Goal: Information Seeking & Learning: Learn about a topic

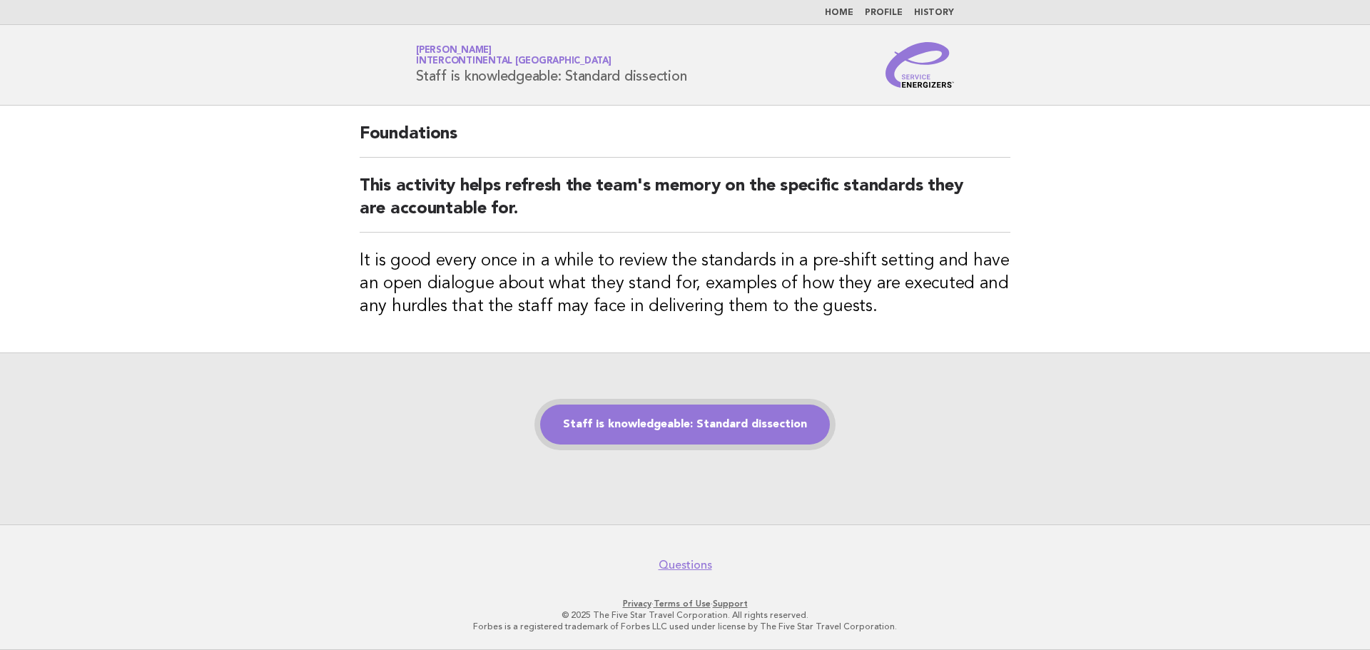
click at [737, 427] on link "Staff is knowledgeable: Standard dissection" at bounding box center [685, 425] width 290 height 40
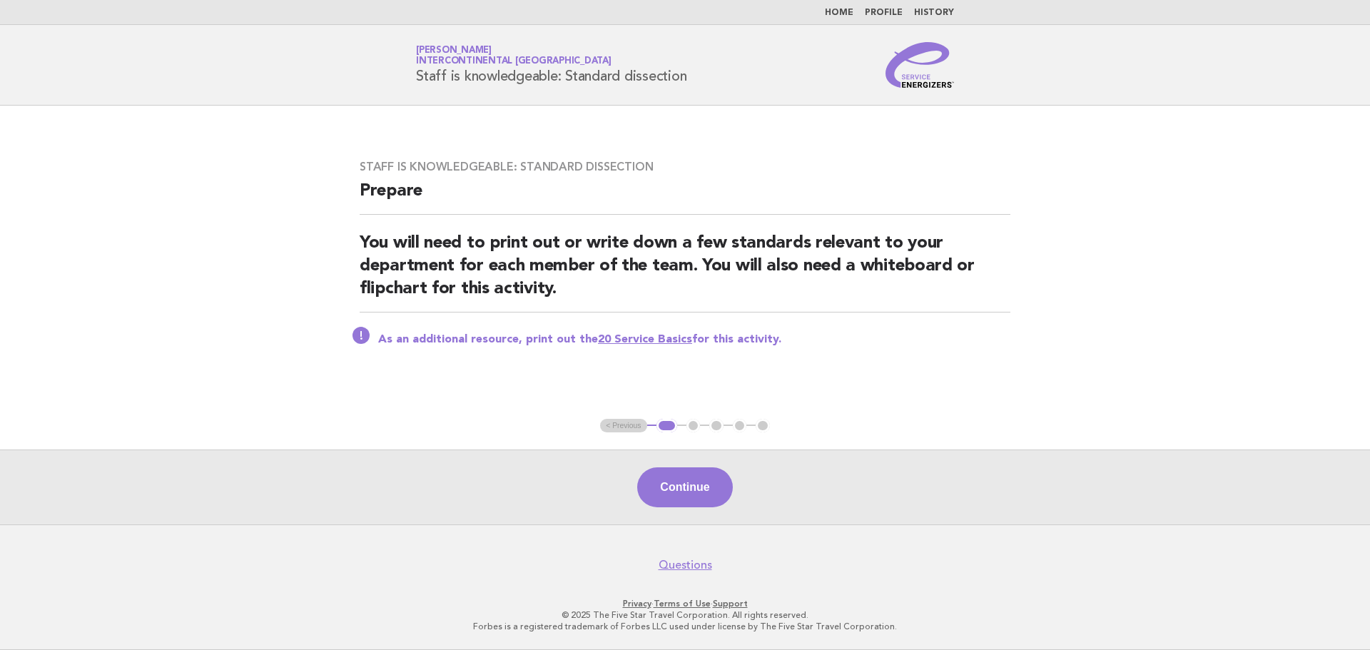
click at [652, 344] on link "20 Service Basics" at bounding box center [645, 339] width 94 height 11
click at [703, 502] on button "Continue" at bounding box center [684, 487] width 95 height 40
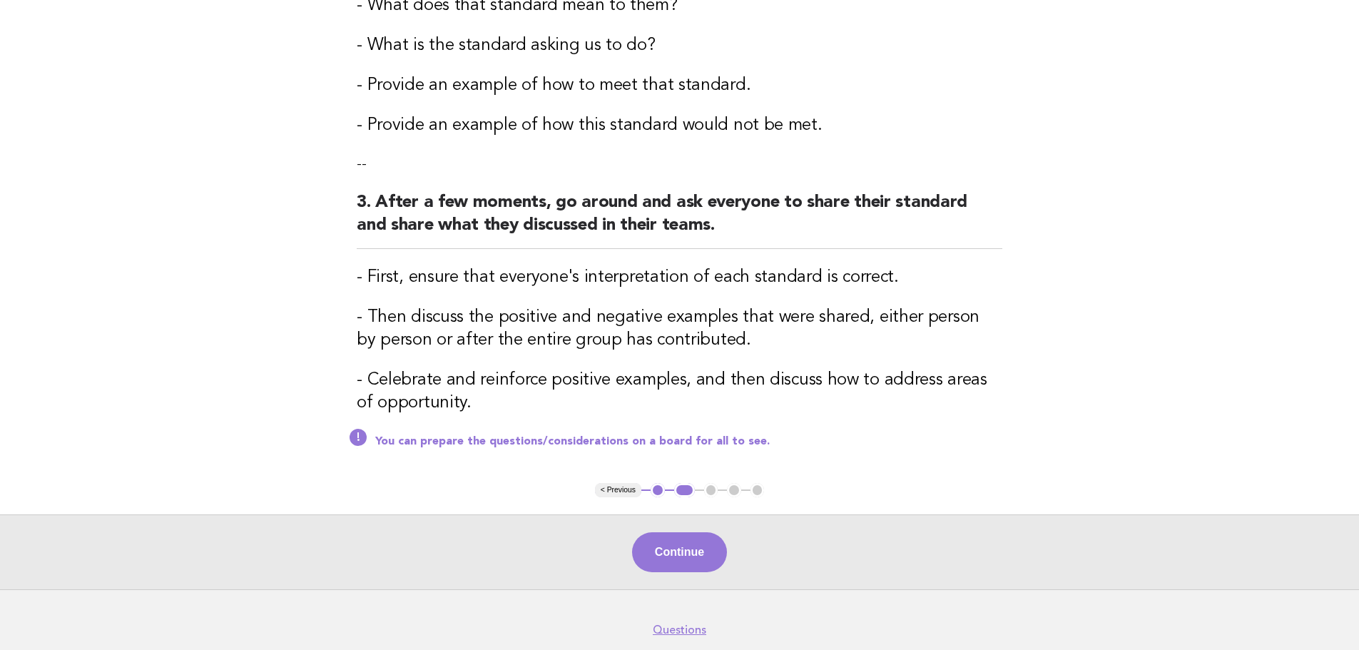
scroll to position [428, 0]
click at [710, 557] on button "Continue" at bounding box center [679, 552] width 95 height 40
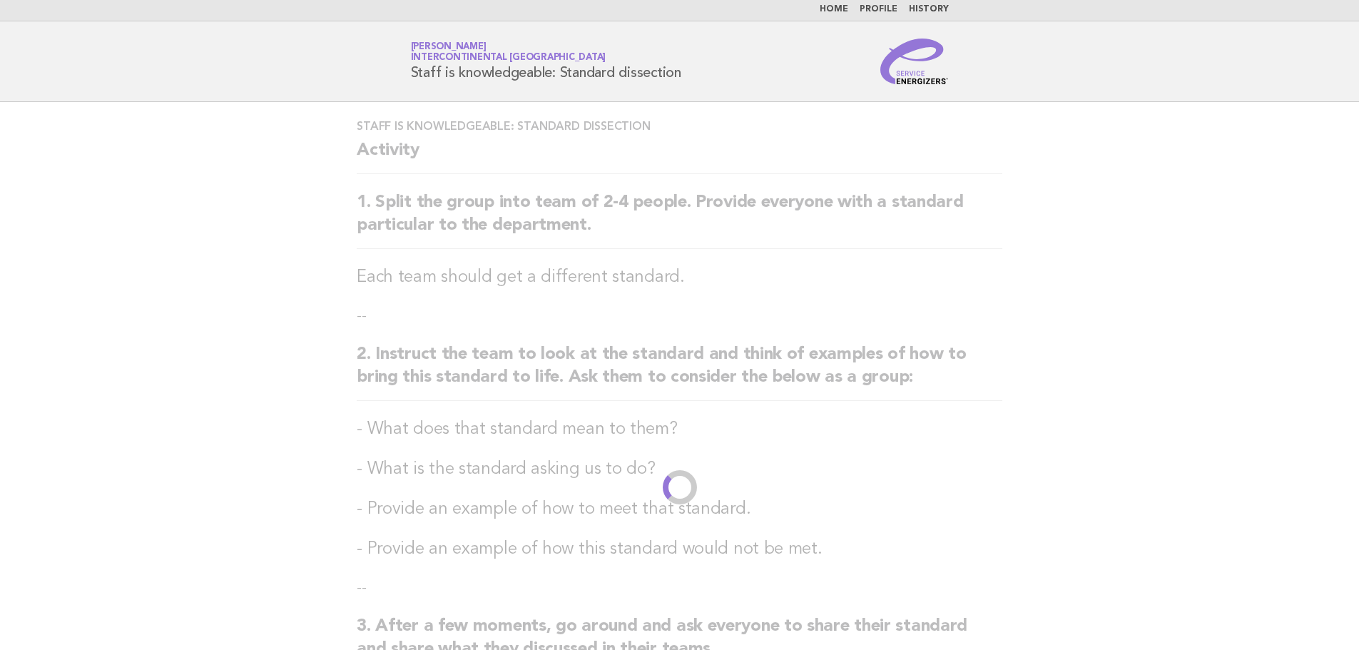
scroll to position [0, 0]
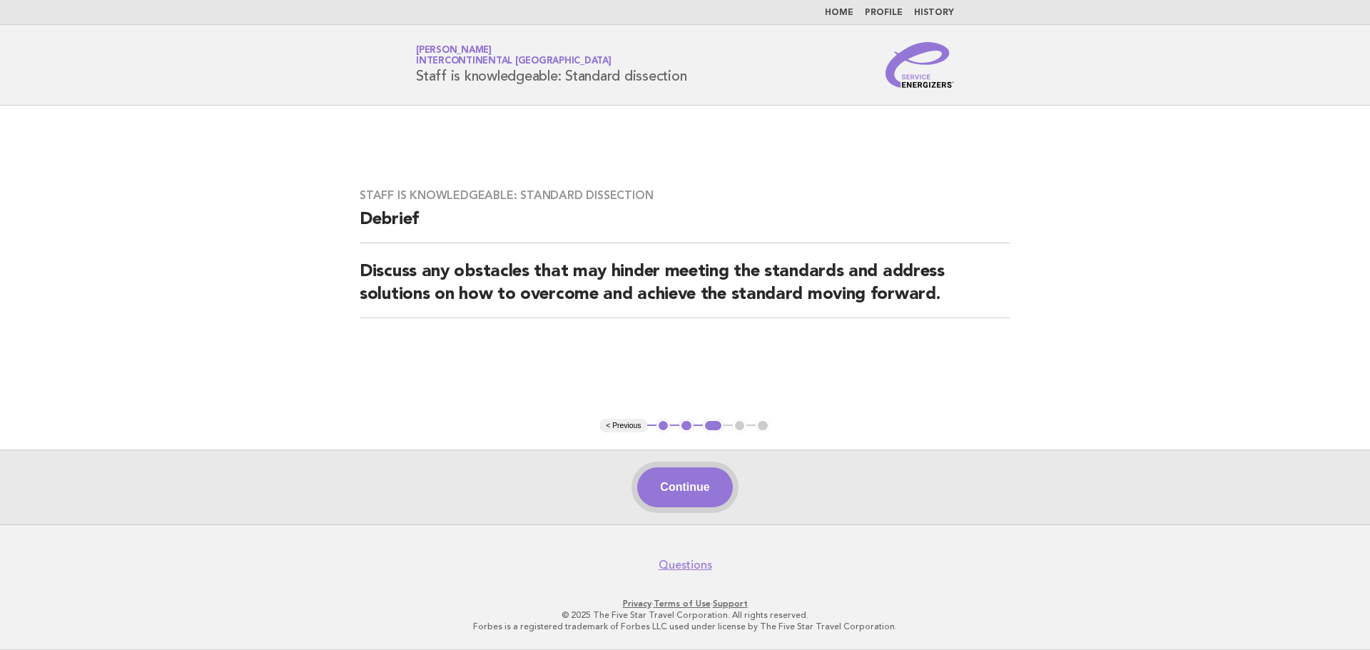
click at [690, 505] on button "Continue" at bounding box center [684, 487] width 95 height 40
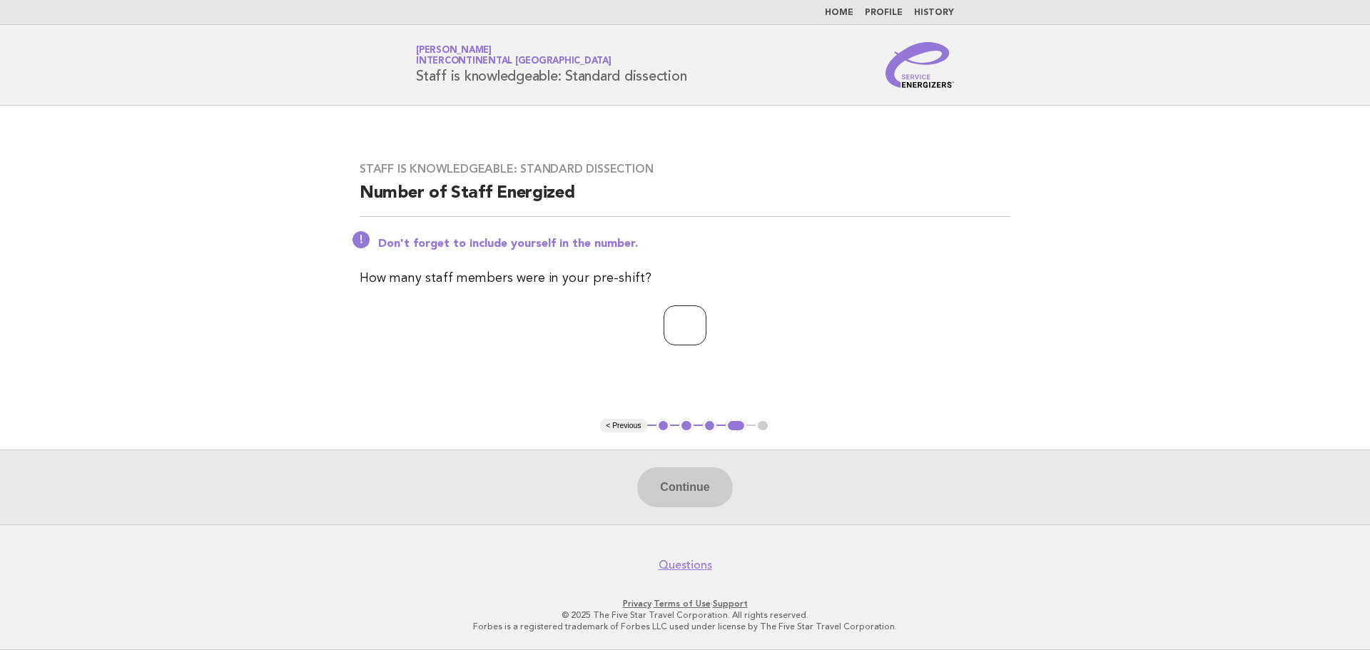
click at [681, 315] on input "number" at bounding box center [685, 325] width 43 height 40
type input "*"
click at [706, 479] on button "Continue" at bounding box center [684, 487] width 95 height 40
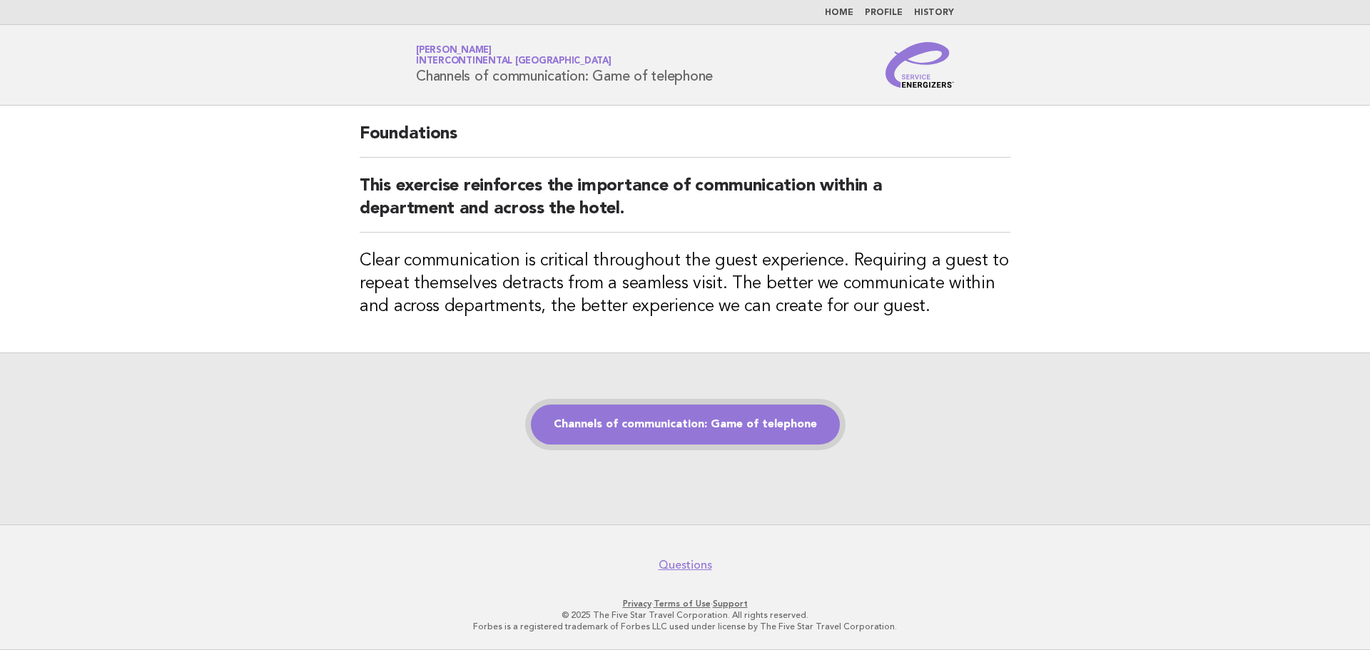
click at [697, 425] on link "Channels of communication: Game of telephone" at bounding box center [685, 425] width 309 height 40
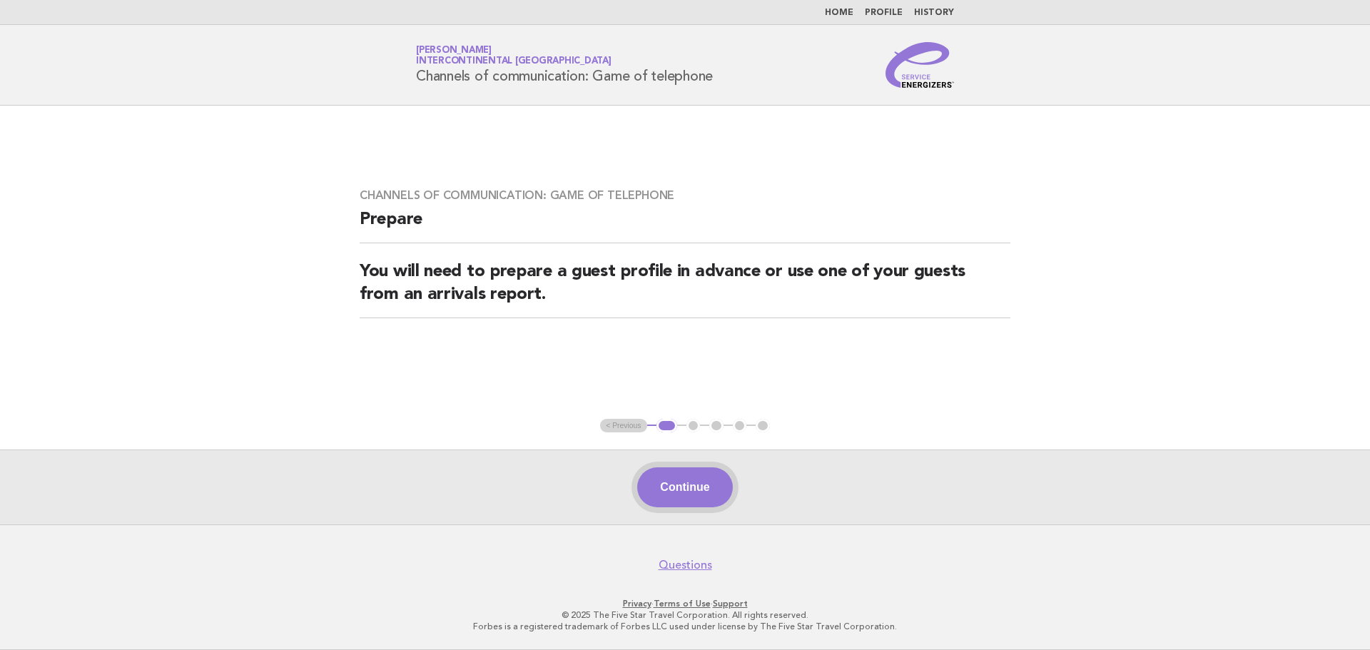
click at [672, 480] on button "Continue" at bounding box center [684, 487] width 95 height 40
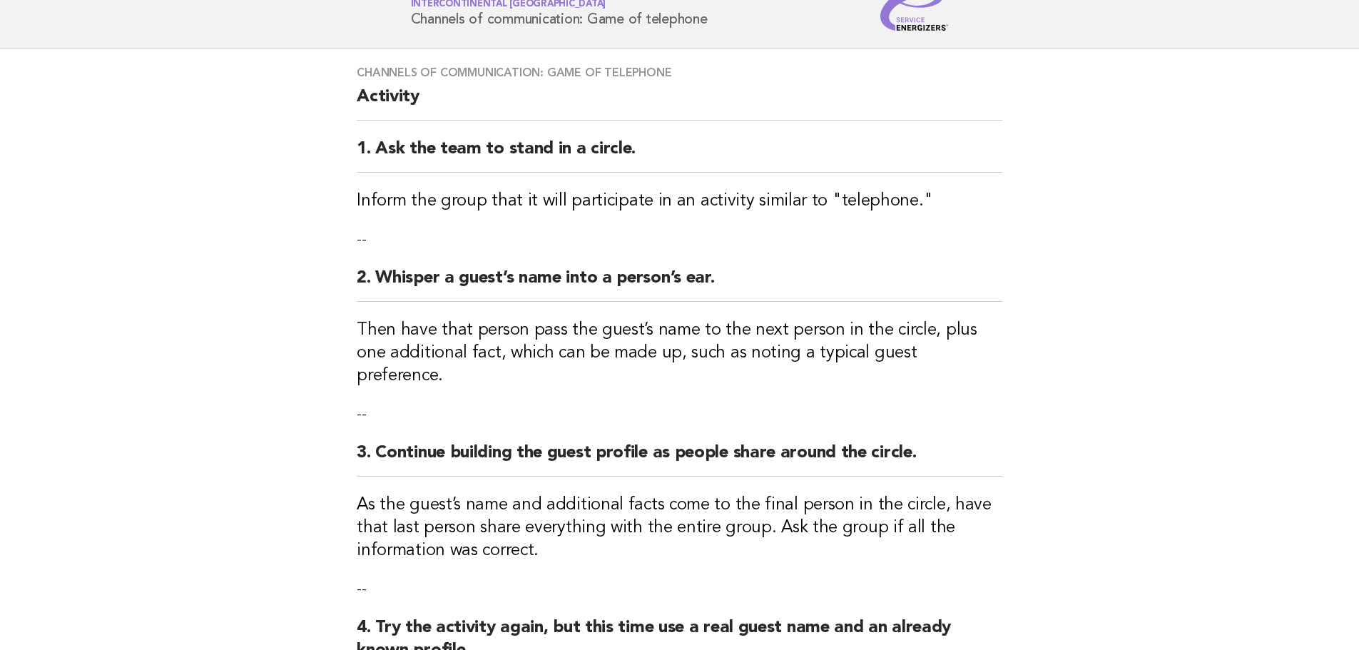
scroll to position [143, 0]
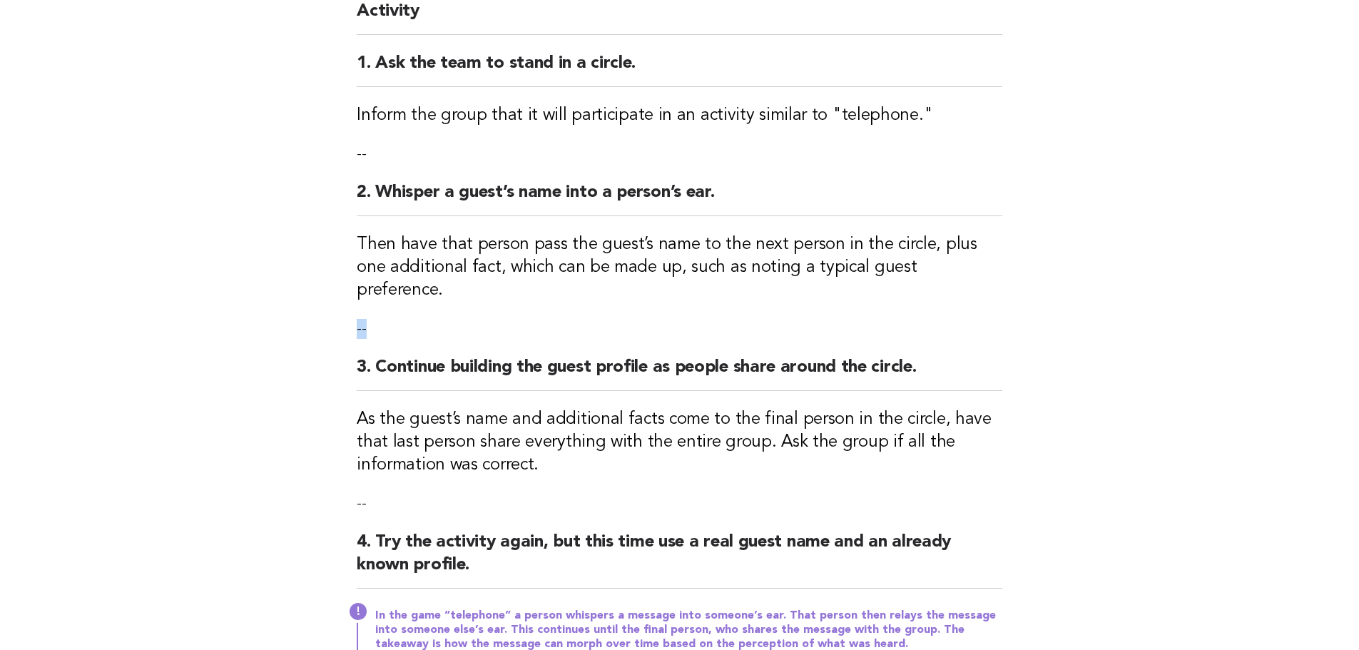
drag, startPoint x: 963, startPoint y: 267, endPoint x: 984, endPoint y: 279, distance: 24.6
click at [984, 279] on div "Channels of communication: Game of telephone Activity 1. Ask the team to stand …" at bounding box center [680, 324] width 680 height 723
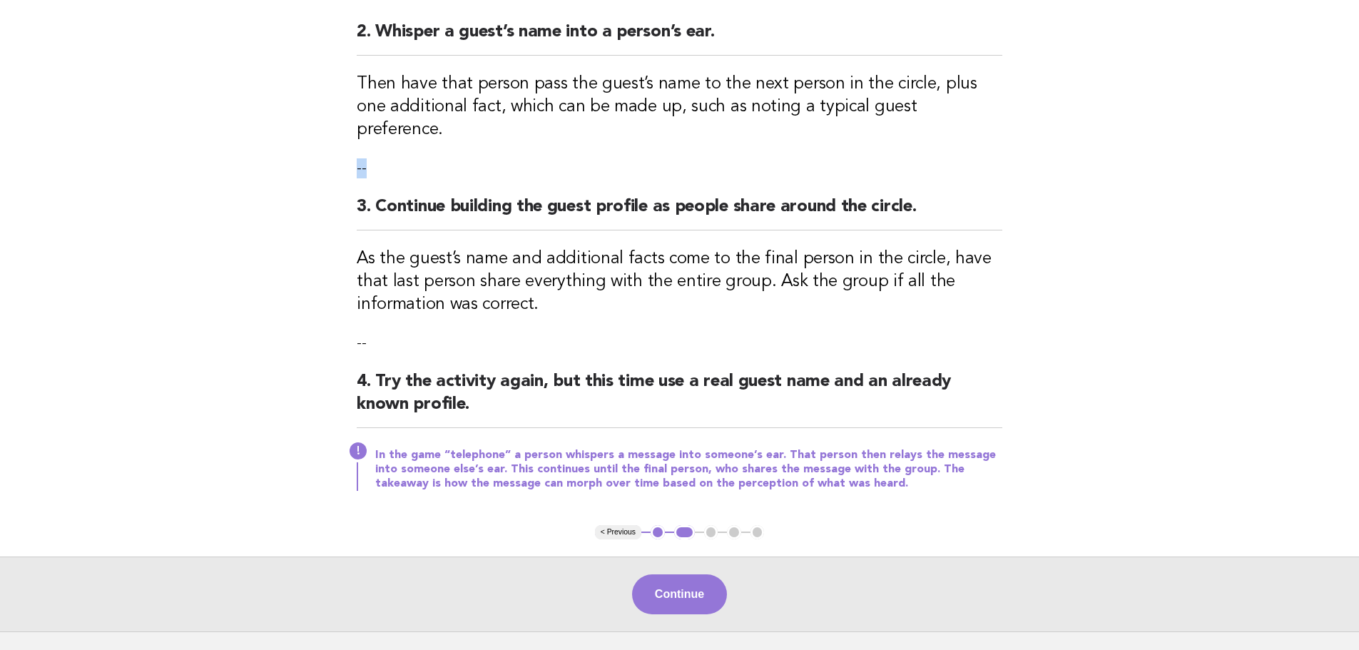
scroll to position [357, 0]
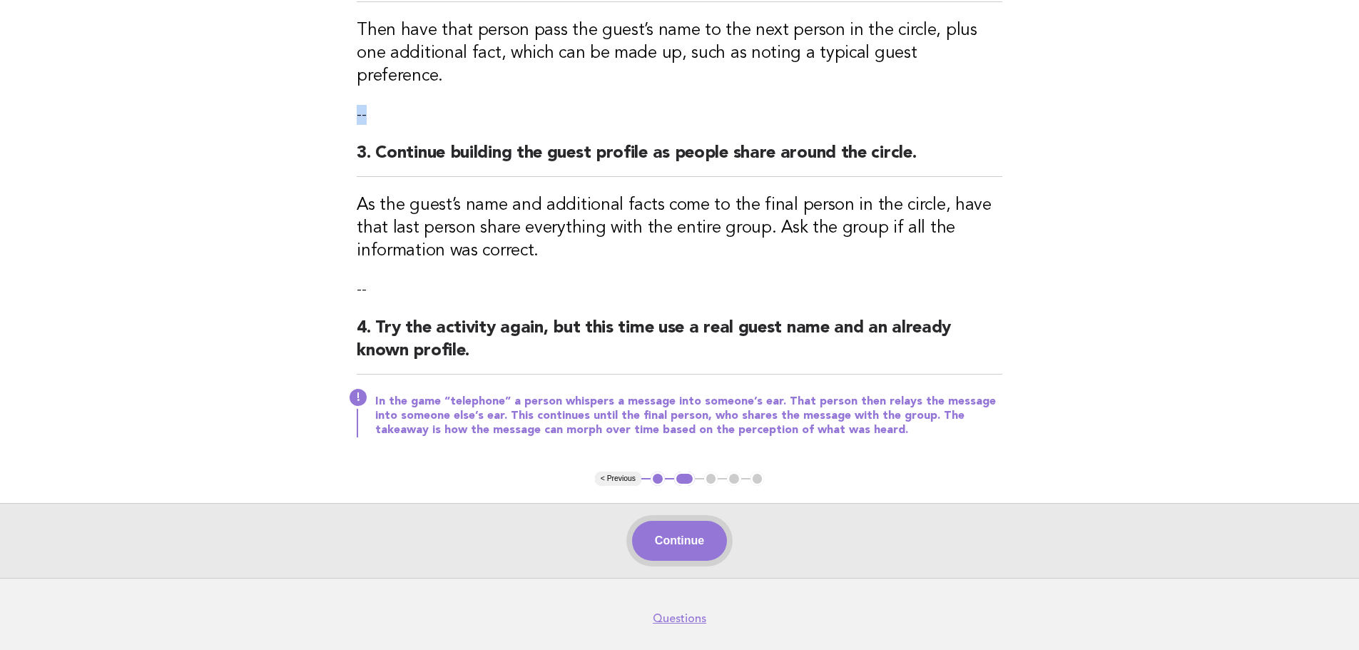
click at [719, 527] on button "Continue" at bounding box center [679, 541] width 95 height 40
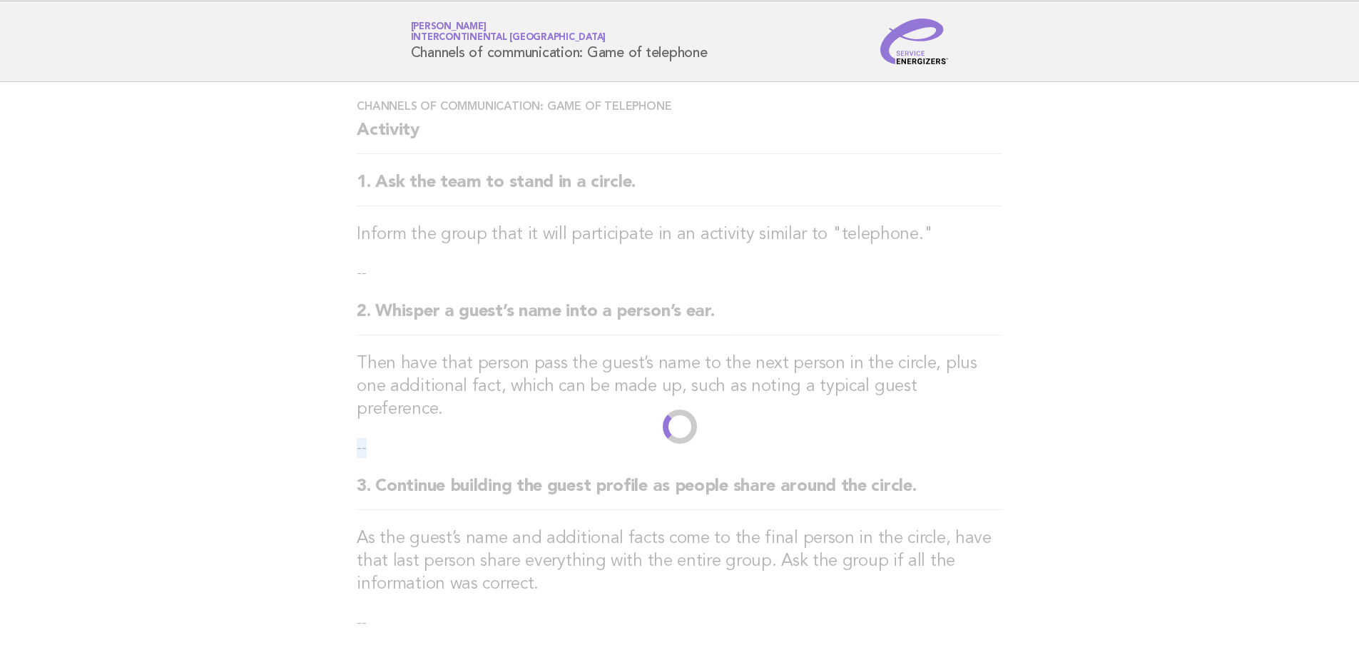
scroll to position [0, 0]
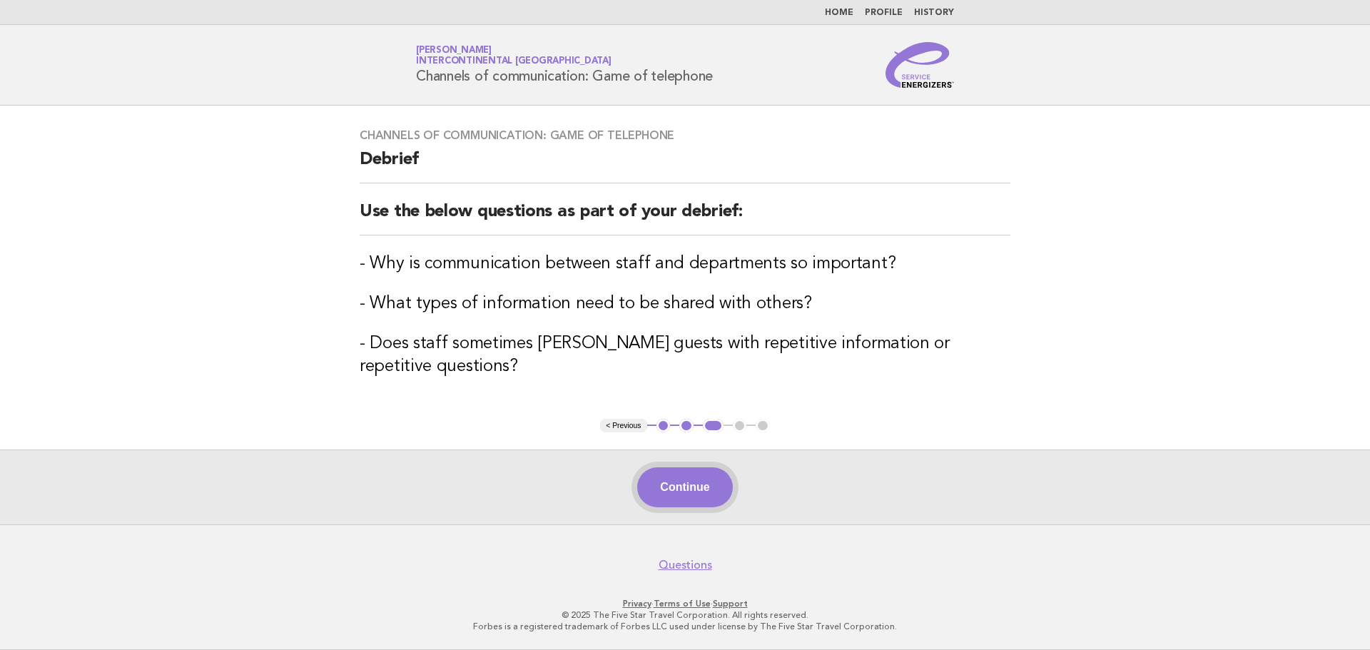
click at [686, 497] on button "Continue" at bounding box center [684, 487] width 95 height 40
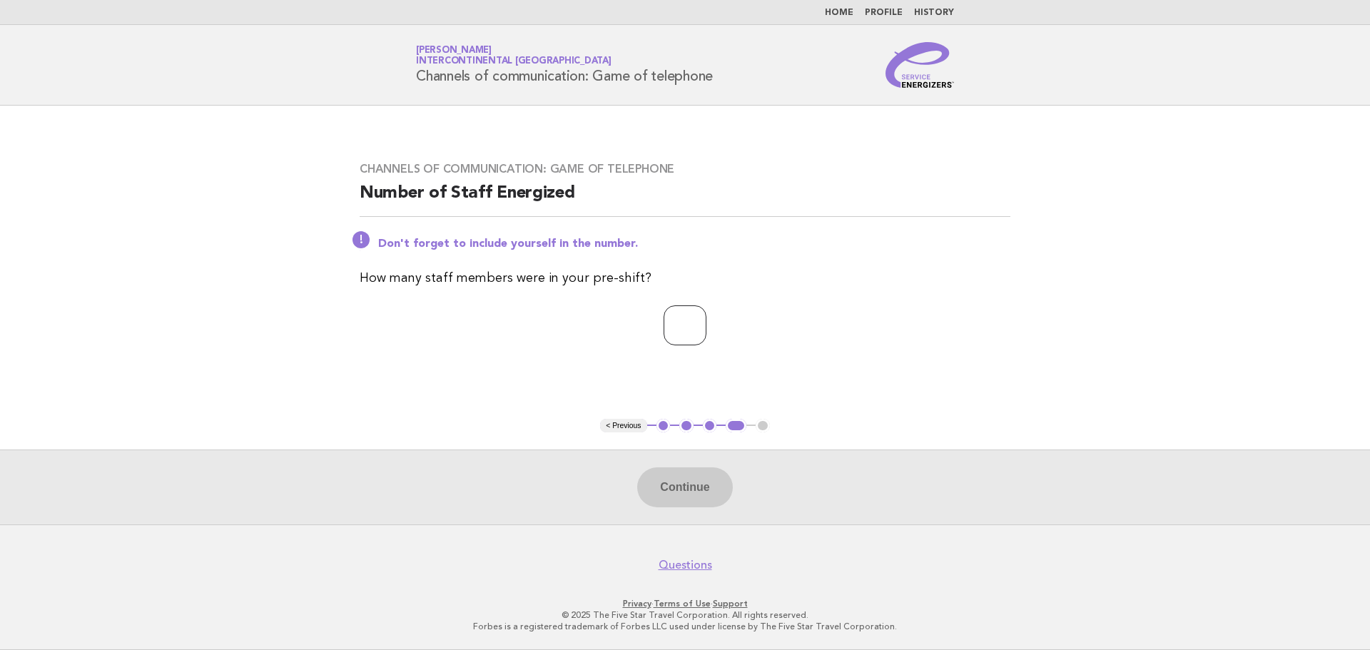
click at [681, 327] on input "number" at bounding box center [685, 325] width 43 height 40
type input "**"
click at [699, 495] on button "Continue" at bounding box center [684, 487] width 95 height 40
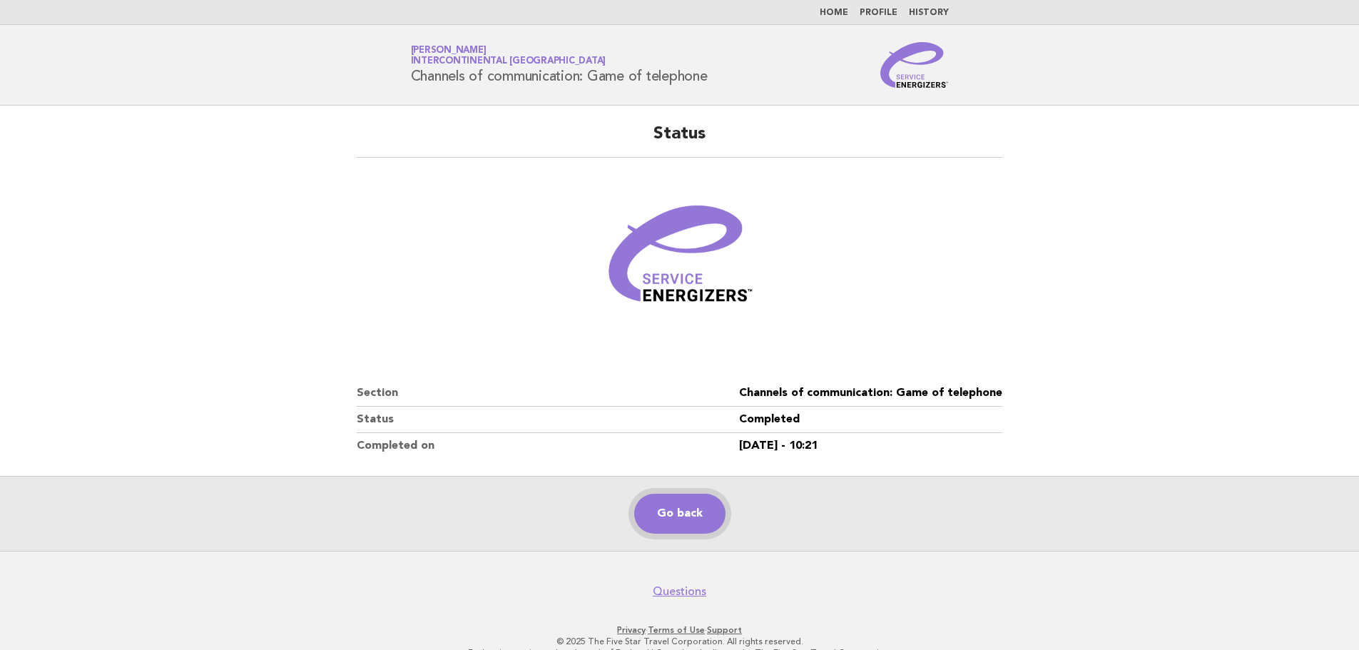
click at [699, 495] on link "Go back" at bounding box center [679, 514] width 91 height 40
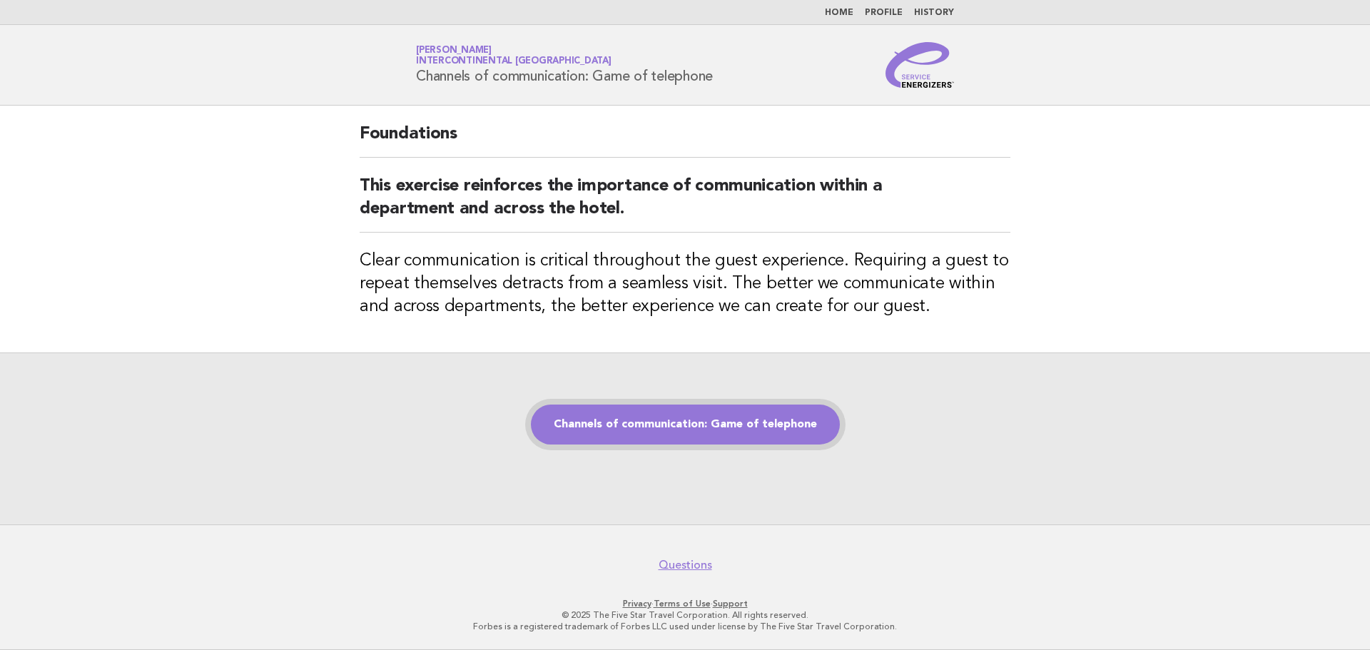
click at [669, 434] on link "Channels of communication: Game of telephone" at bounding box center [685, 425] width 309 height 40
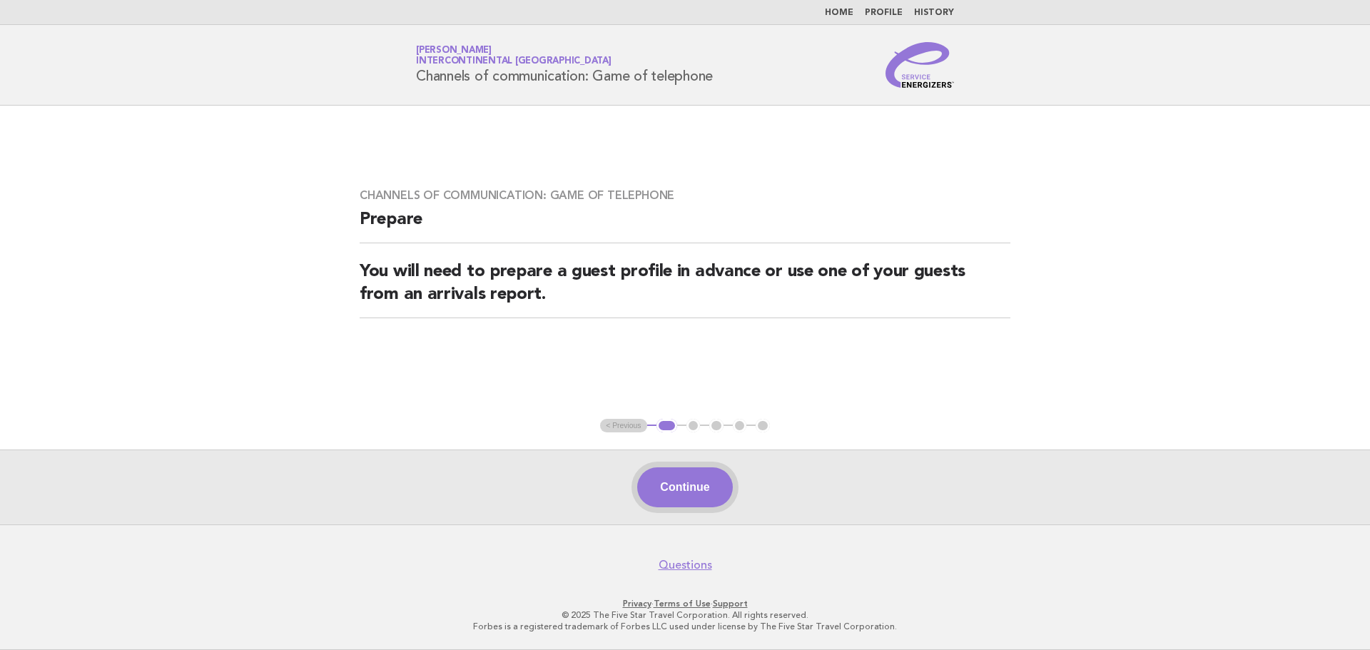
click at [707, 496] on button "Continue" at bounding box center [684, 487] width 95 height 40
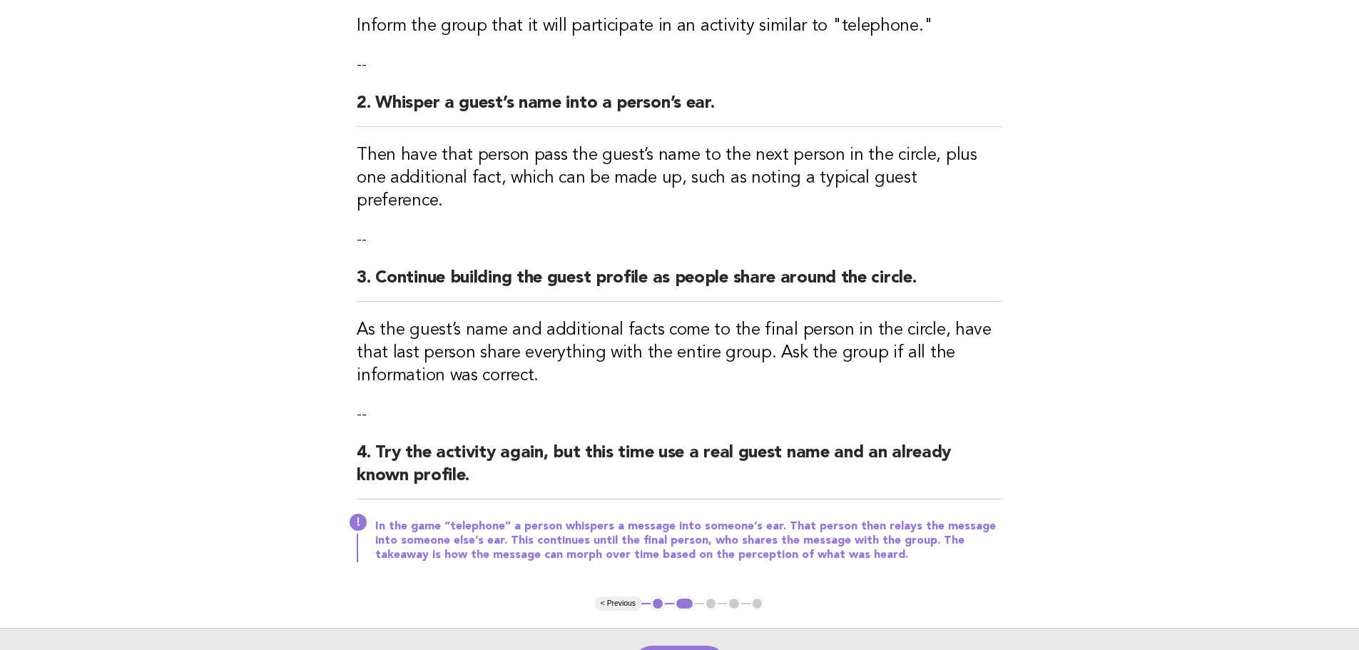
scroll to position [101, 0]
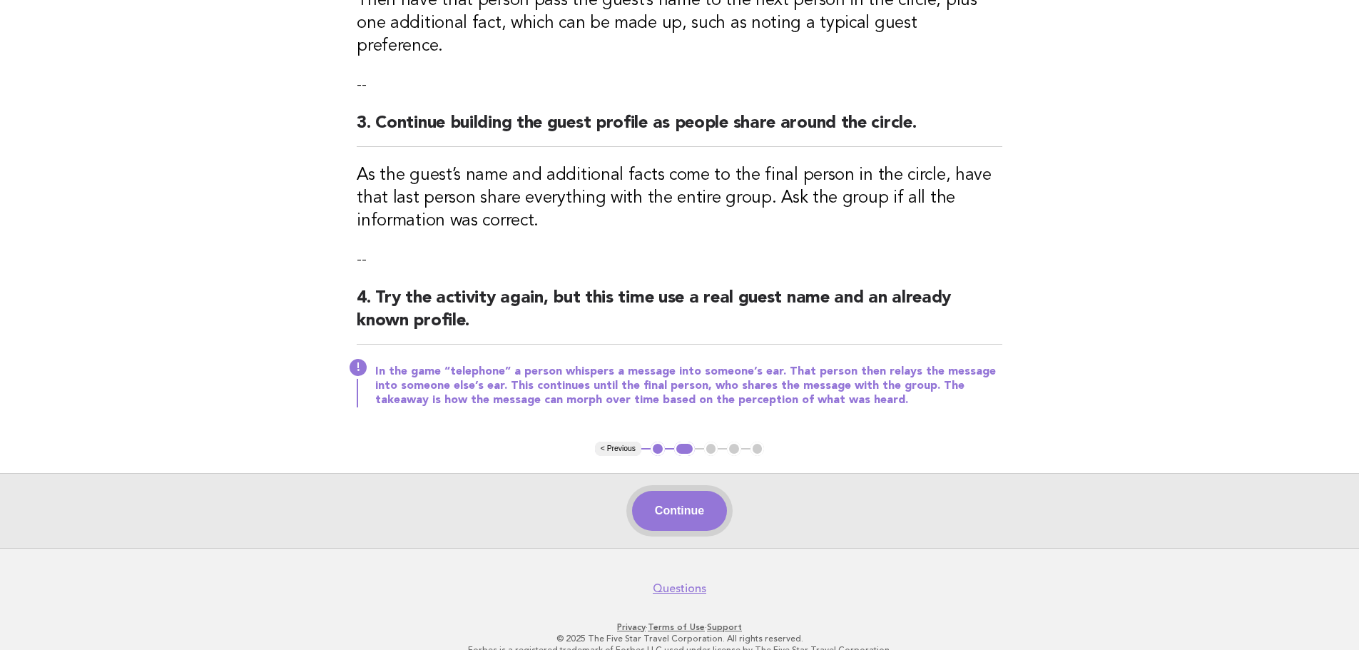
click at [719, 493] on button "Continue" at bounding box center [679, 511] width 95 height 40
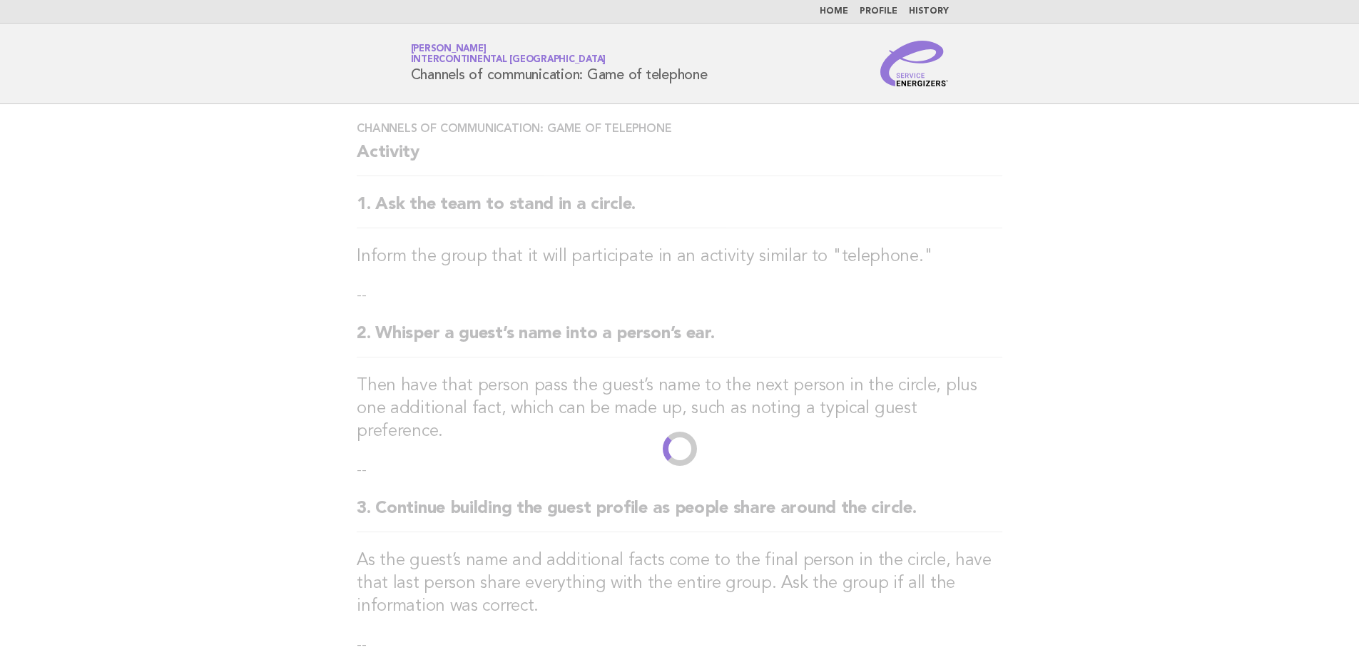
scroll to position [0, 0]
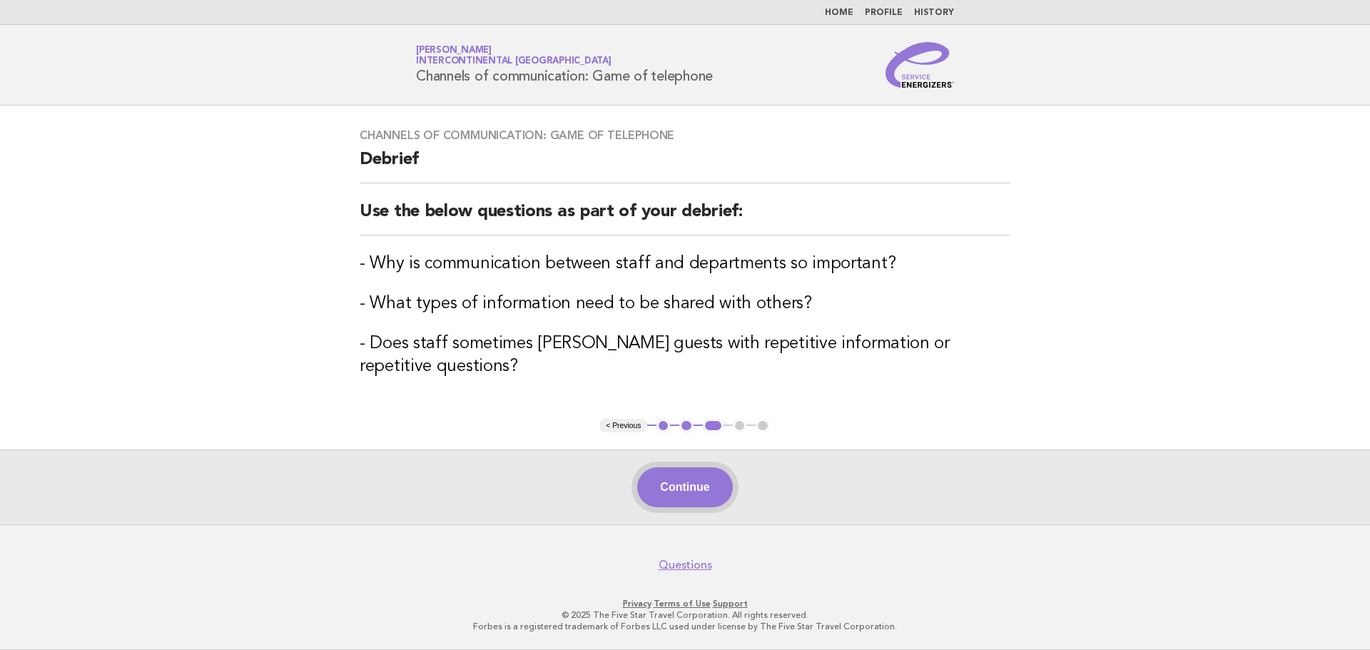
click at [684, 475] on button "Continue" at bounding box center [684, 487] width 95 height 40
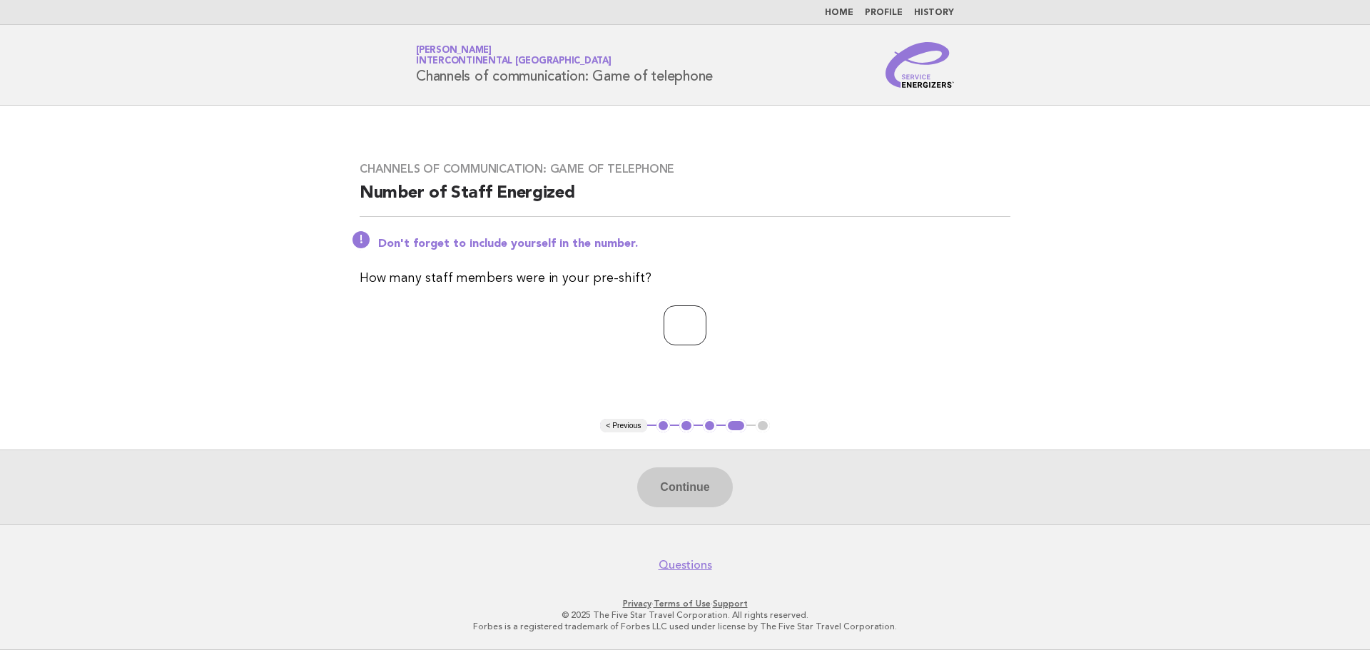
click at [666, 318] on input "number" at bounding box center [685, 325] width 43 height 40
type input "**"
click at [674, 493] on button "Continue" at bounding box center [684, 487] width 95 height 40
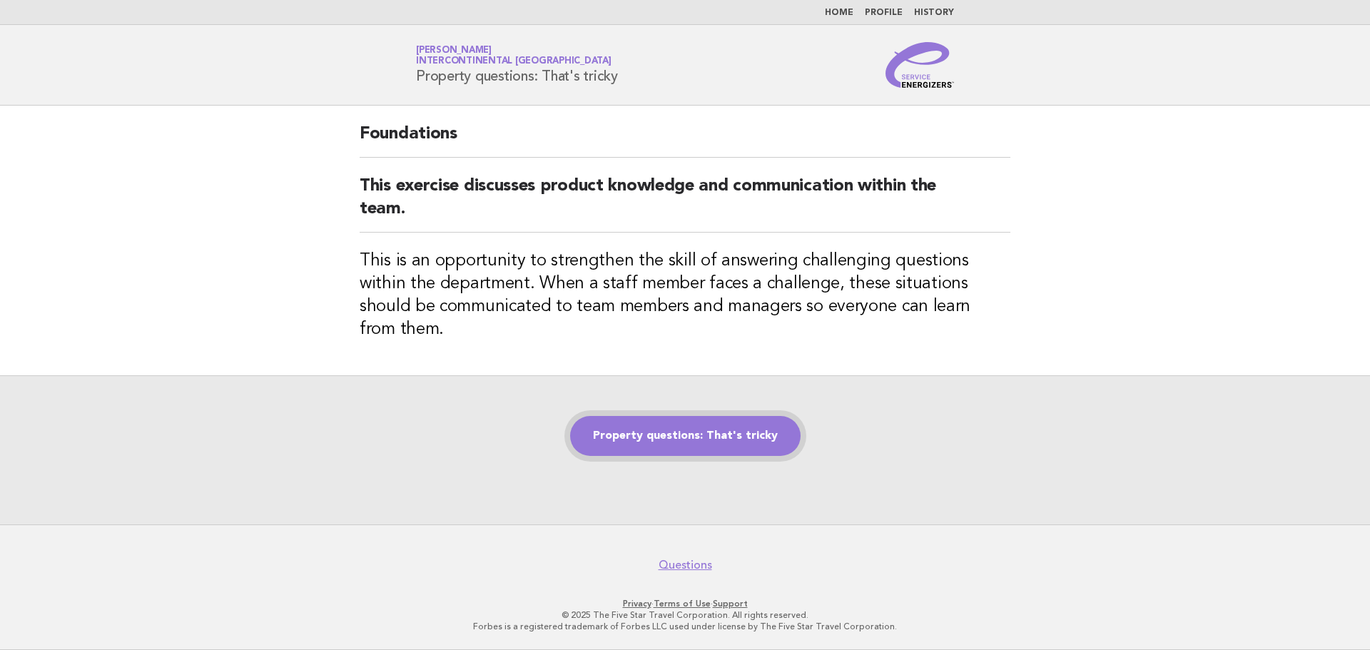
click at [728, 423] on link "Property questions: That's tricky" at bounding box center [685, 436] width 230 height 40
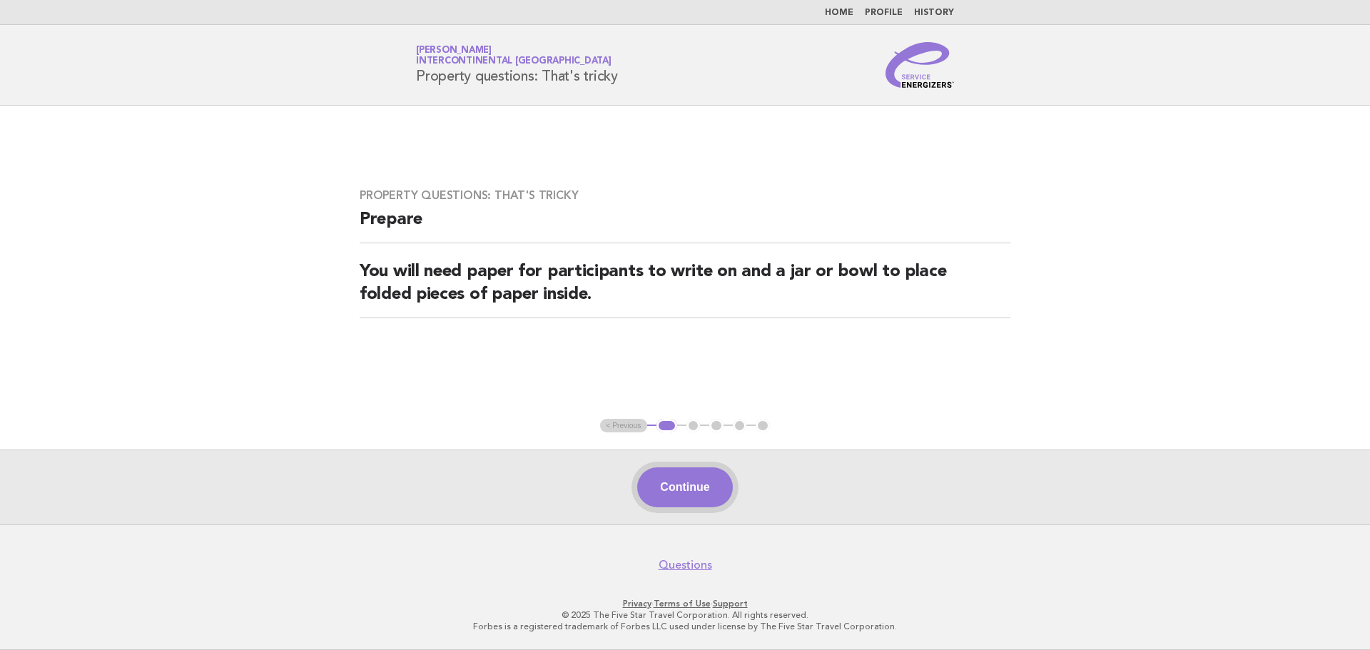
click at [721, 490] on button "Continue" at bounding box center [684, 487] width 95 height 40
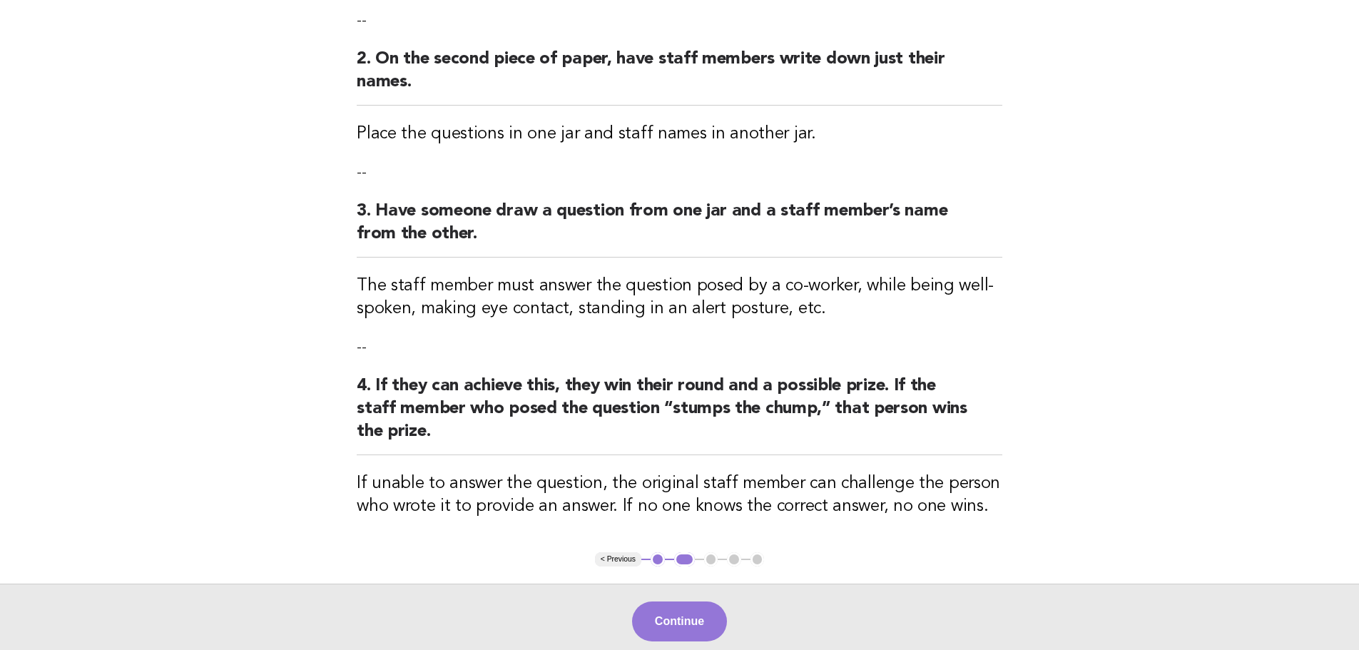
scroll to position [357, 0]
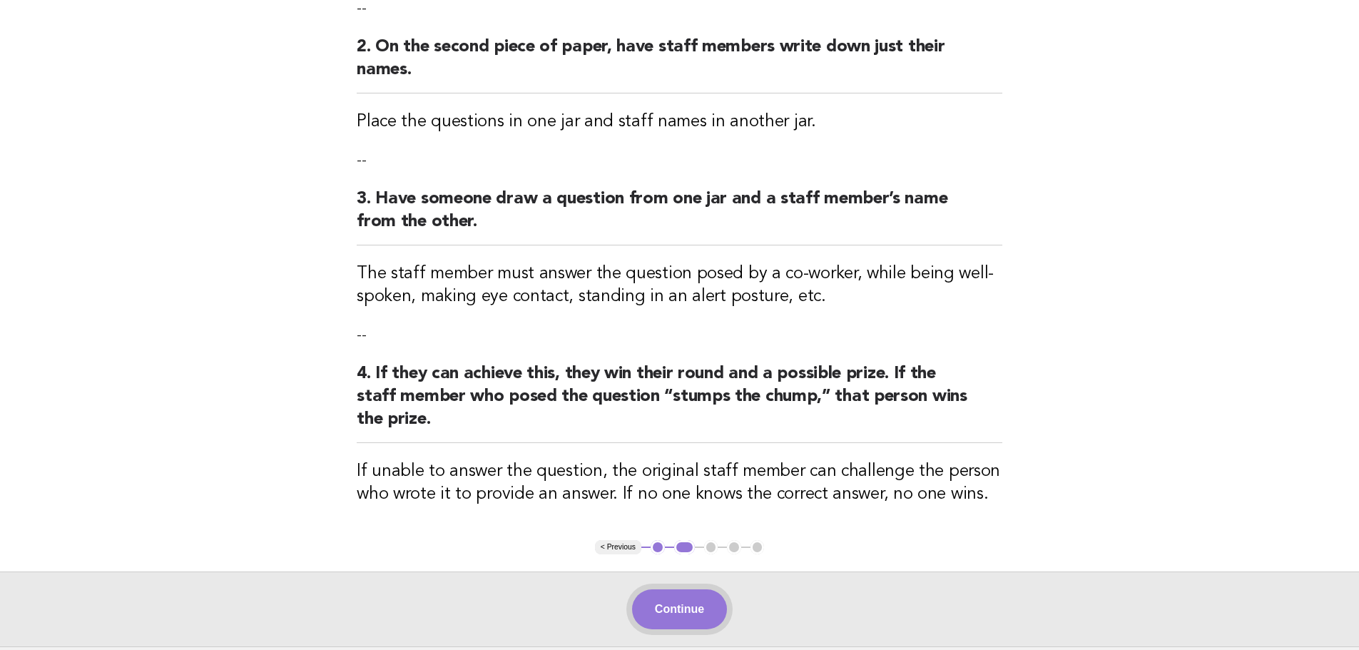
click at [690, 614] on button "Continue" at bounding box center [679, 609] width 95 height 40
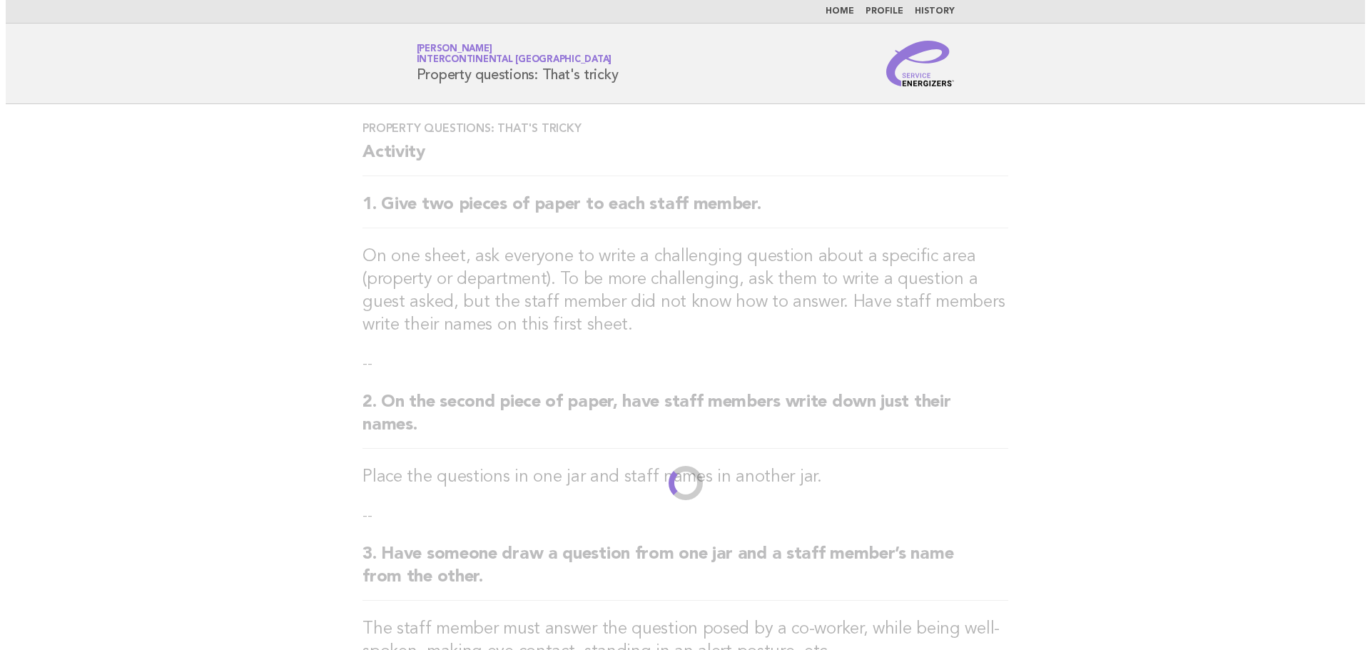
scroll to position [0, 0]
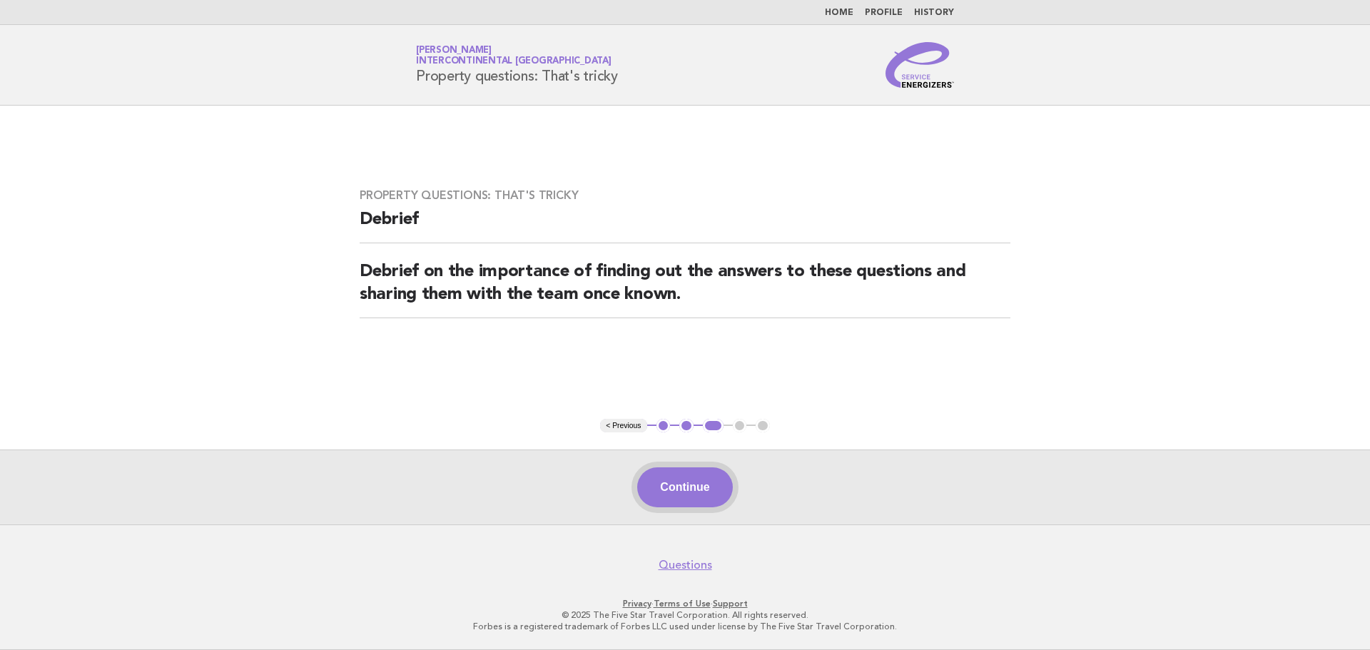
click at [709, 480] on button "Continue" at bounding box center [684, 487] width 95 height 40
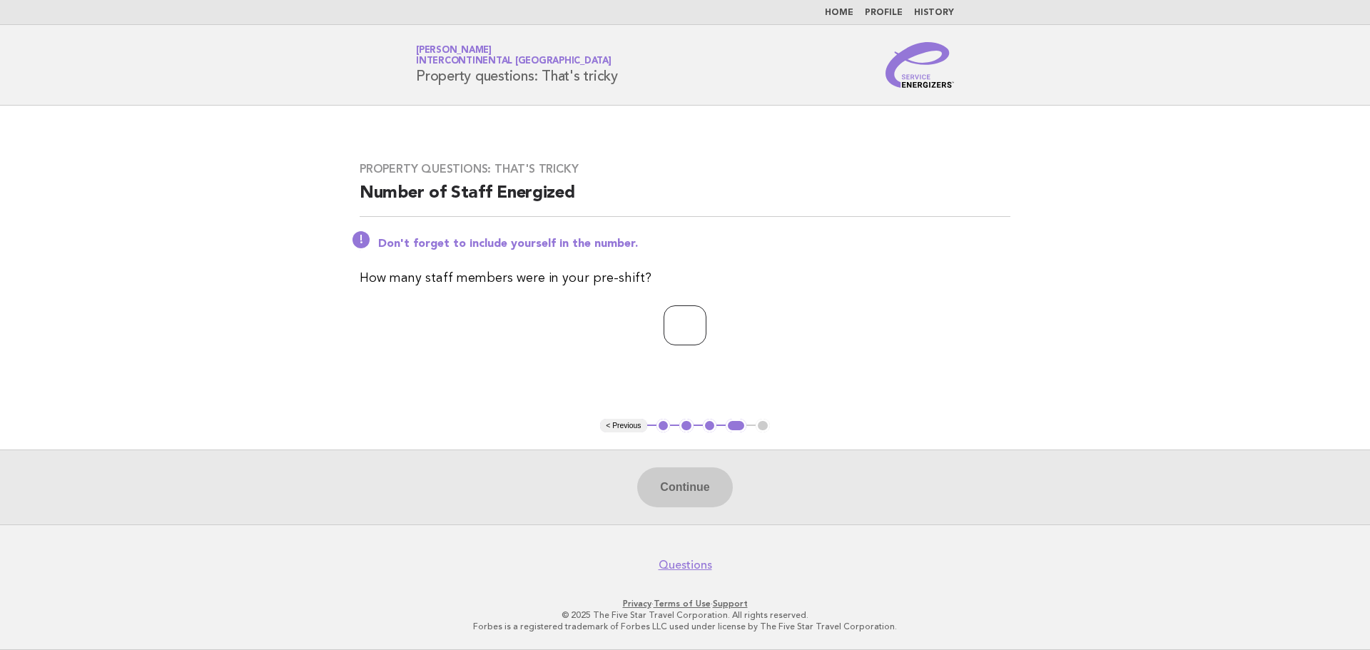
click at [664, 322] on input "number" at bounding box center [685, 325] width 43 height 40
type input "**"
click at [690, 485] on button "Continue" at bounding box center [684, 487] width 95 height 40
